Goal: Task Accomplishment & Management: Manage account settings

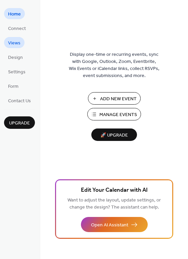
click at [17, 41] on span "Views" at bounding box center [14, 43] width 12 height 7
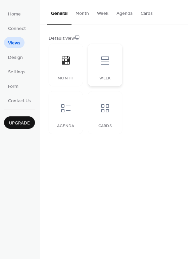
click at [109, 72] on div "Week" at bounding box center [105, 65] width 34 height 42
click at [62, 115] on div at bounding box center [66, 108] width 20 height 20
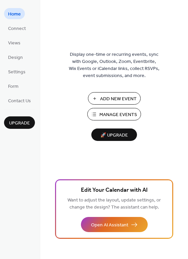
click at [113, 118] on span "Manage Events" at bounding box center [118, 114] width 38 height 7
